Goal: Task Accomplishment & Management: Manage account settings

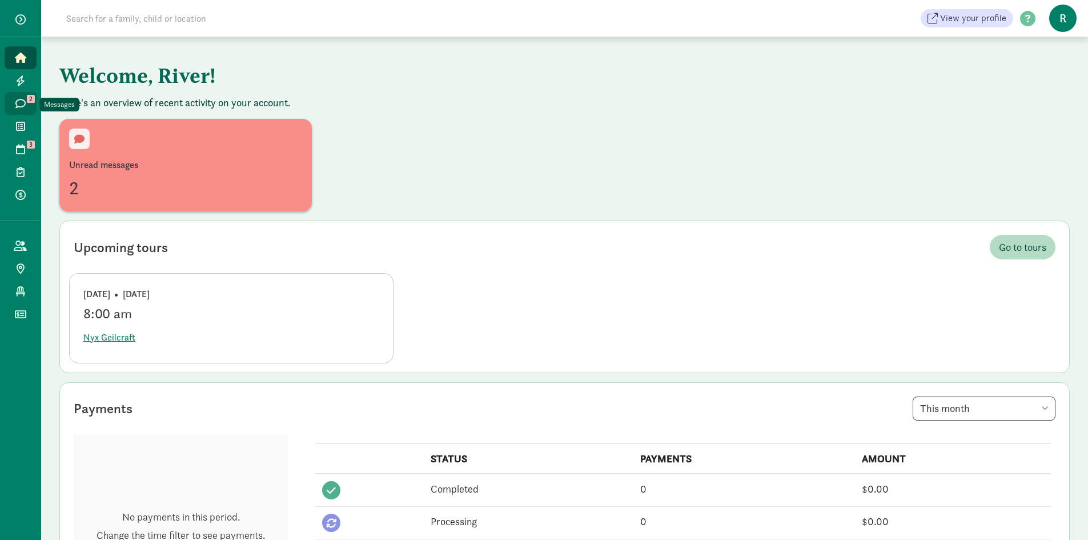
click at [22, 102] on icon at bounding box center [20, 103] width 10 height 10
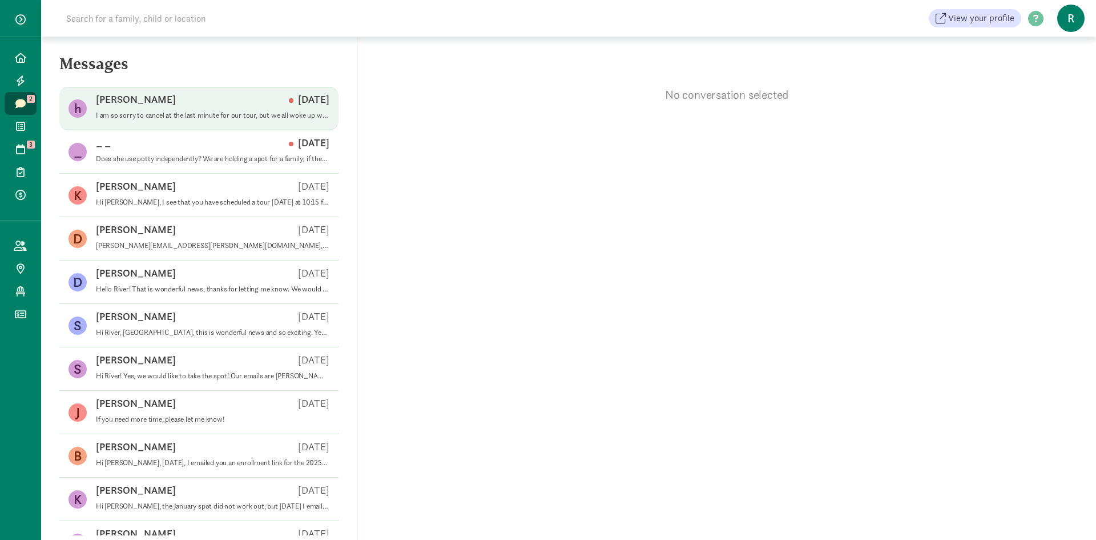
click at [155, 117] on p "I am so sorry to cancel at the last minute for our tour, but we all woke up wit…" at bounding box center [213, 115] width 234 height 9
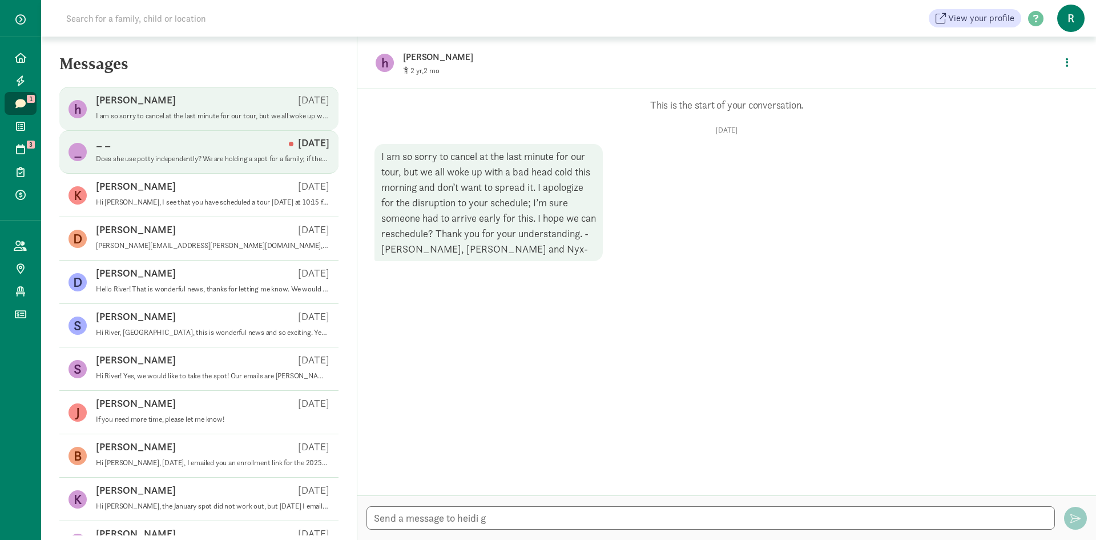
click at [204, 155] on p "Does she use potty independently? We are holding a spot for a family; if they d…" at bounding box center [213, 158] width 234 height 9
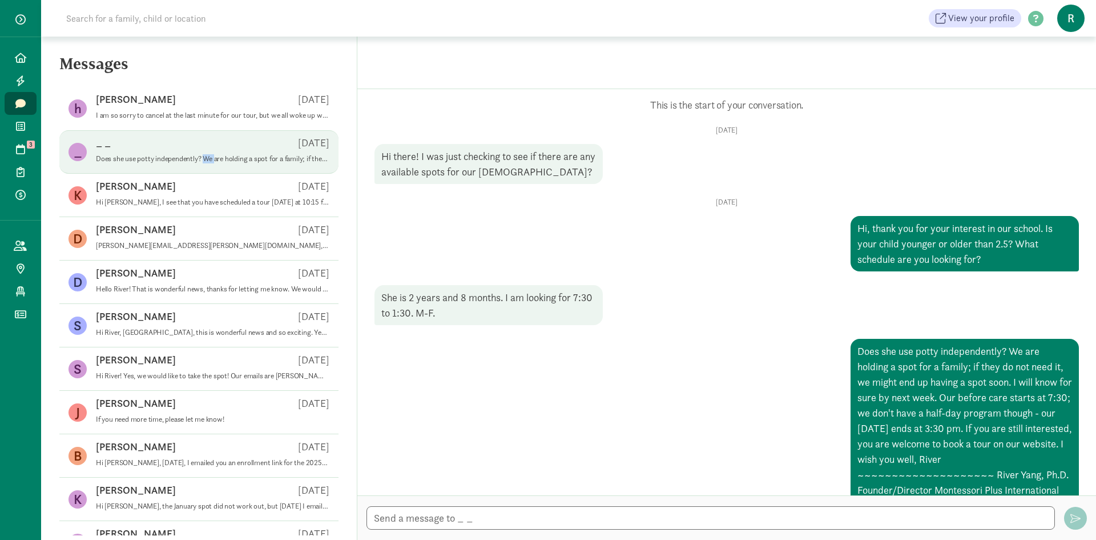
scroll to position [113, 0]
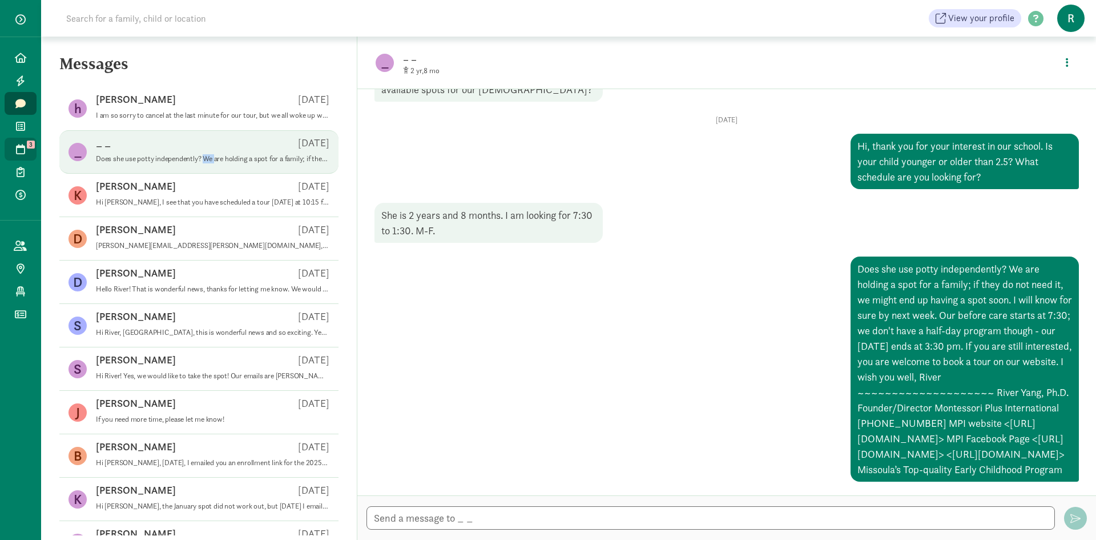
click at [24, 148] on icon at bounding box center [20, 149] width 9 height 10
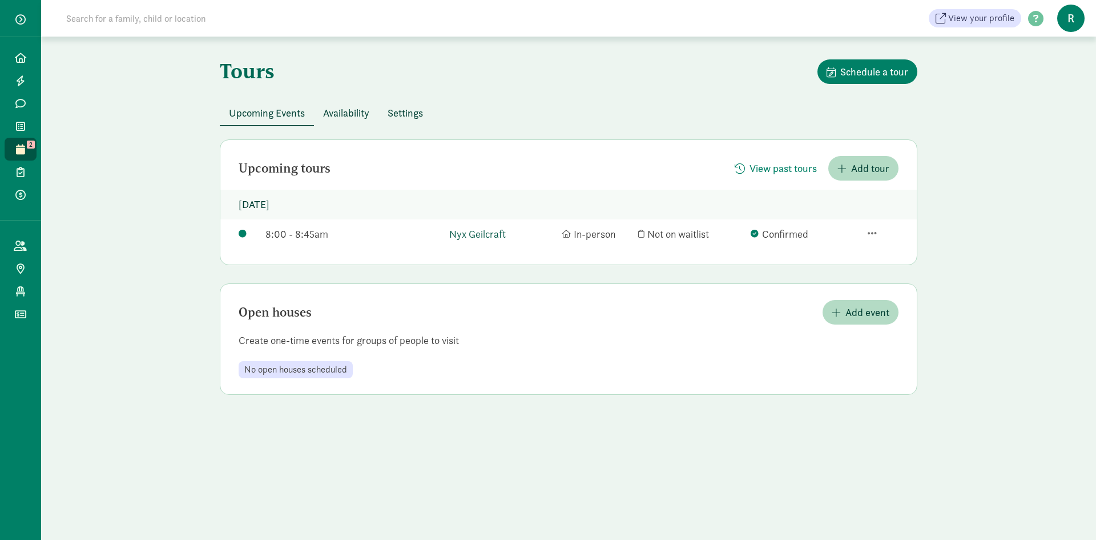
click at [471, 237] on link "Nyx Geilcraft" at bounding box center [502, 233] width 107 height 15
click at [491, 234] on link "Nyx Geilcraft" at bounding box center [502, 233] width 107 height 15
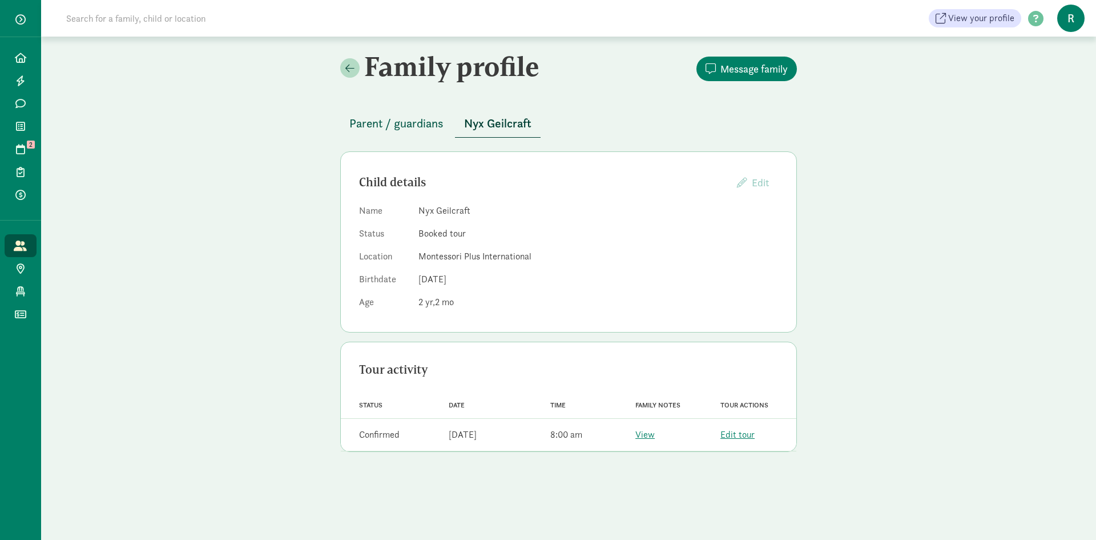
click at [421, 125] on span "Parent / guardians" at bounding box center [397, 123] width 94 height 18
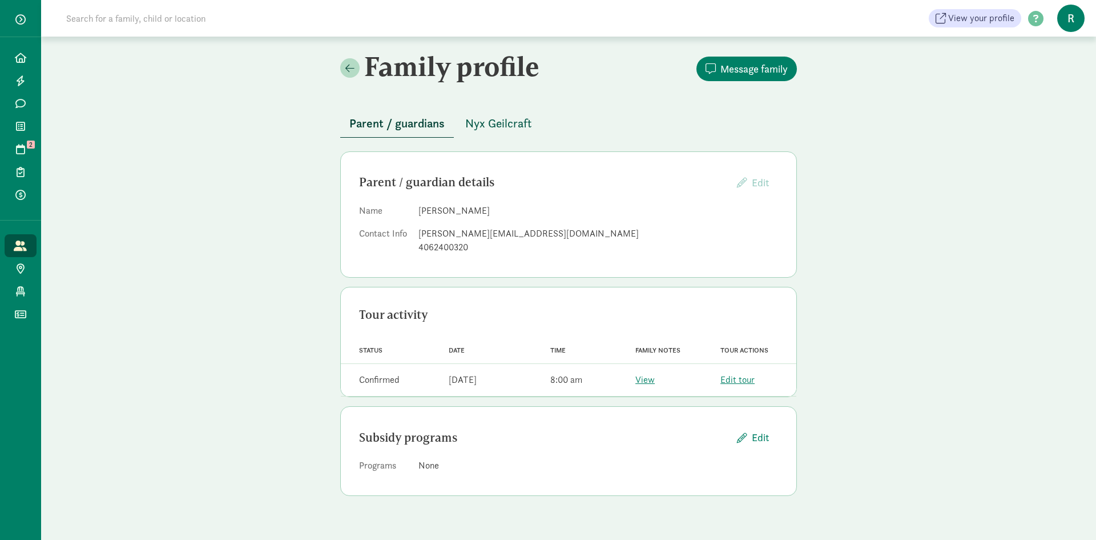
click at [517, 131] on span "Nyx Geilcraft" at bounding box center [498, 123] width 66 height 18
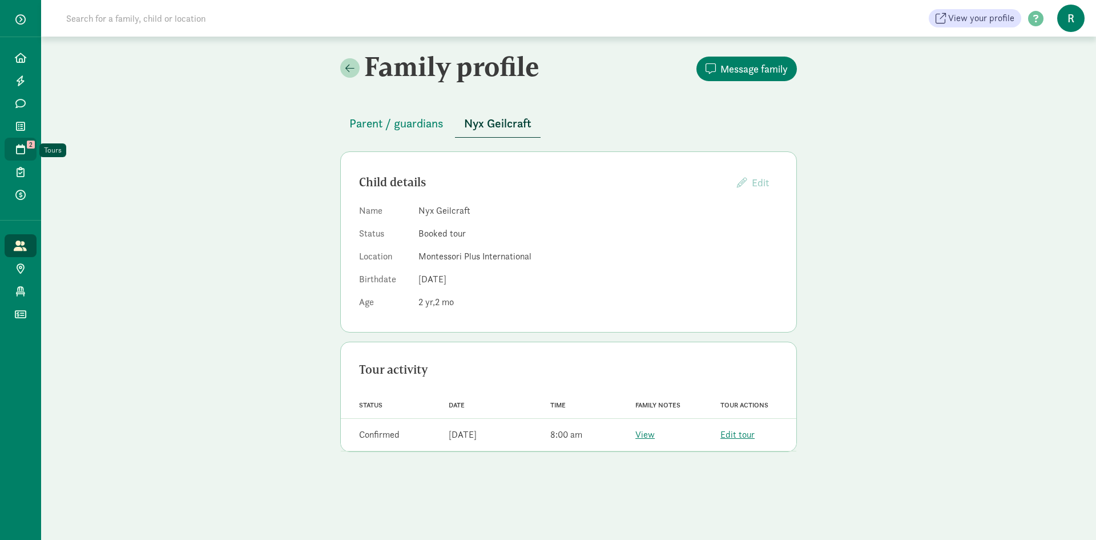
click at [29, 151] on link "Tours 2" at bounding box center [21, 149] width 32 height 23
